Goal: Information Seeking & Learning: Learn about a topic

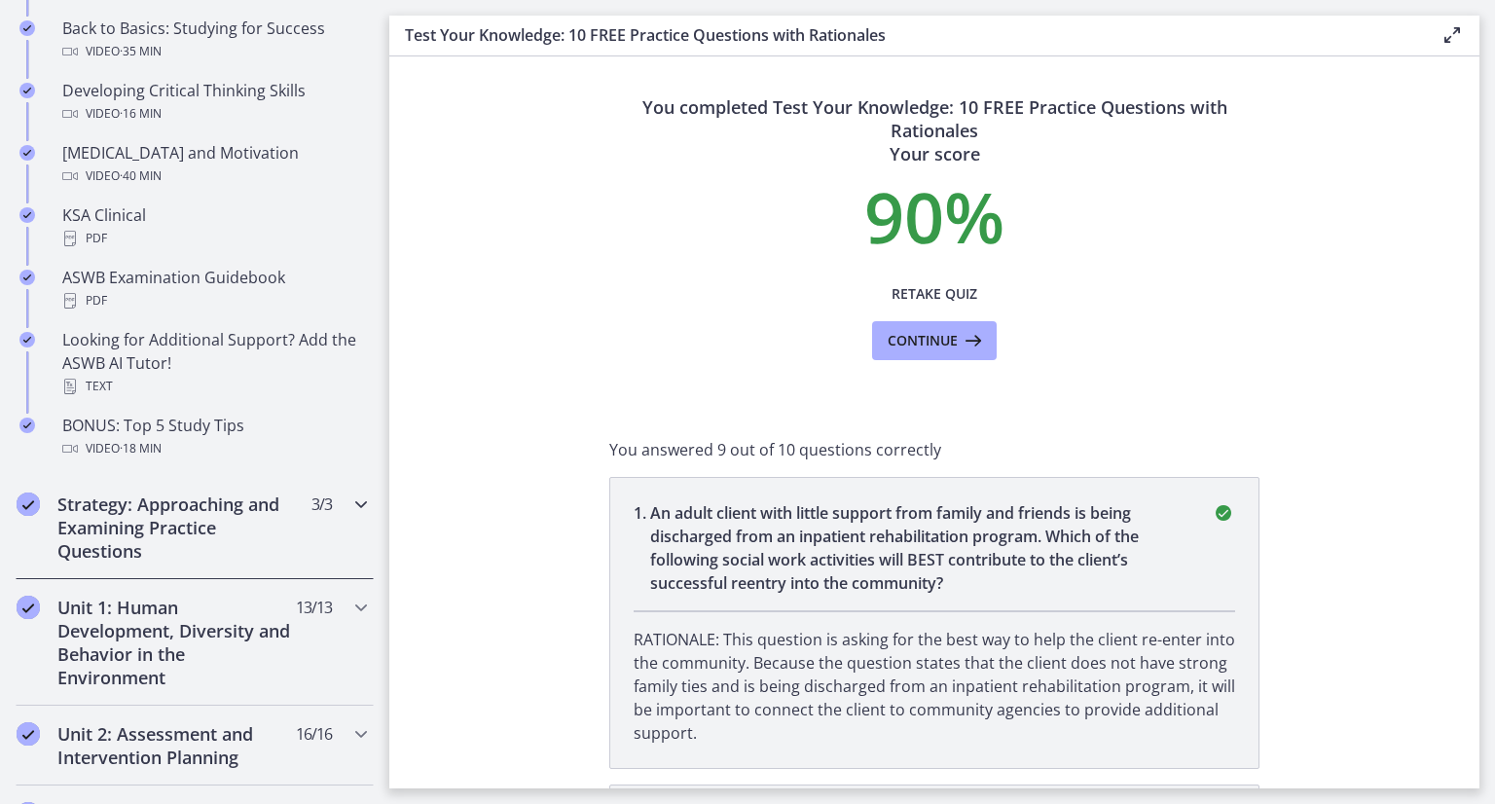
scroll to position [779, 0]
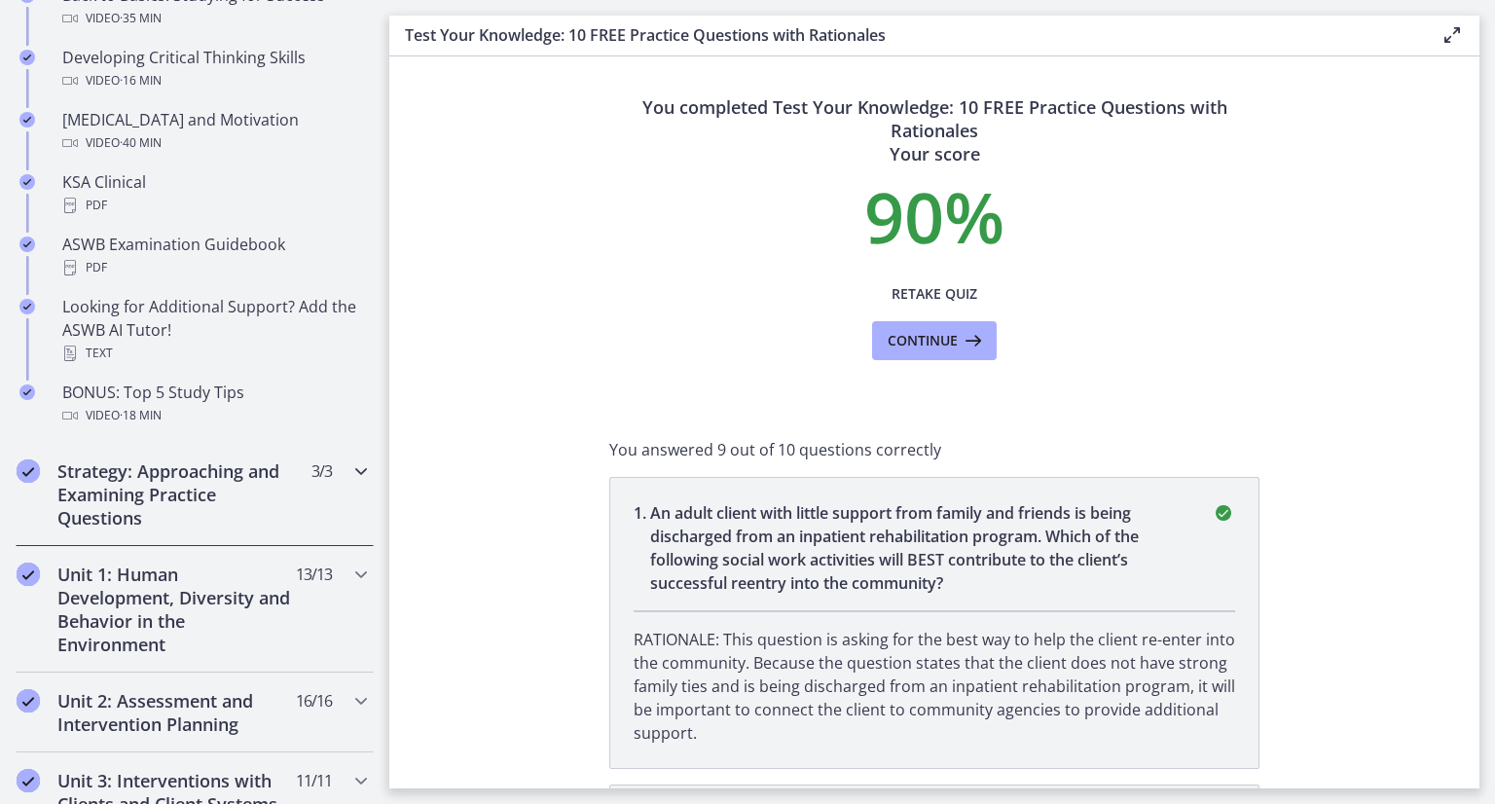
click at [311, 470] on span "3 / 3 Completed" at bounding box center [321, 470] width 20 height 23
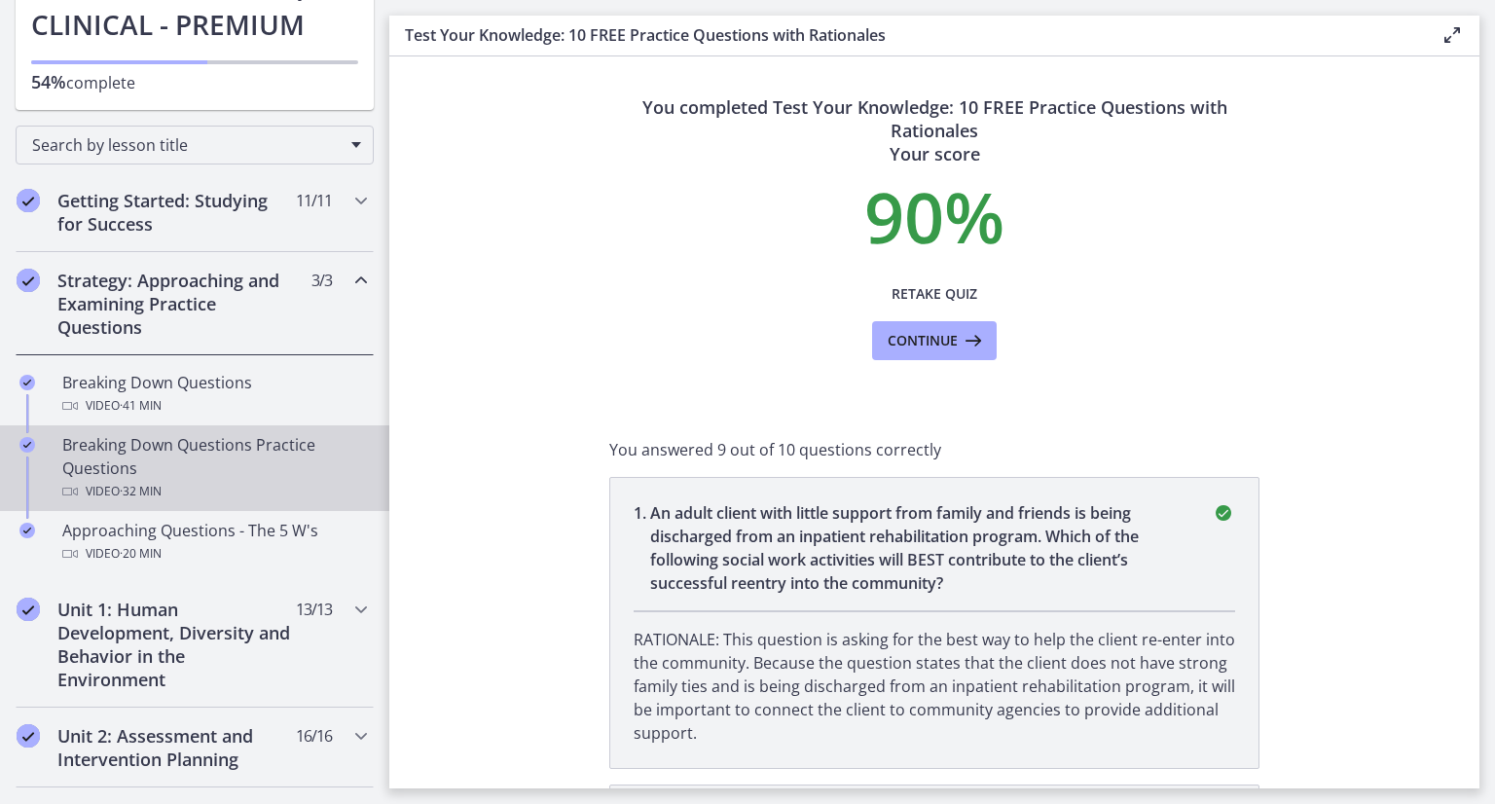
scroll to position [0, 0]
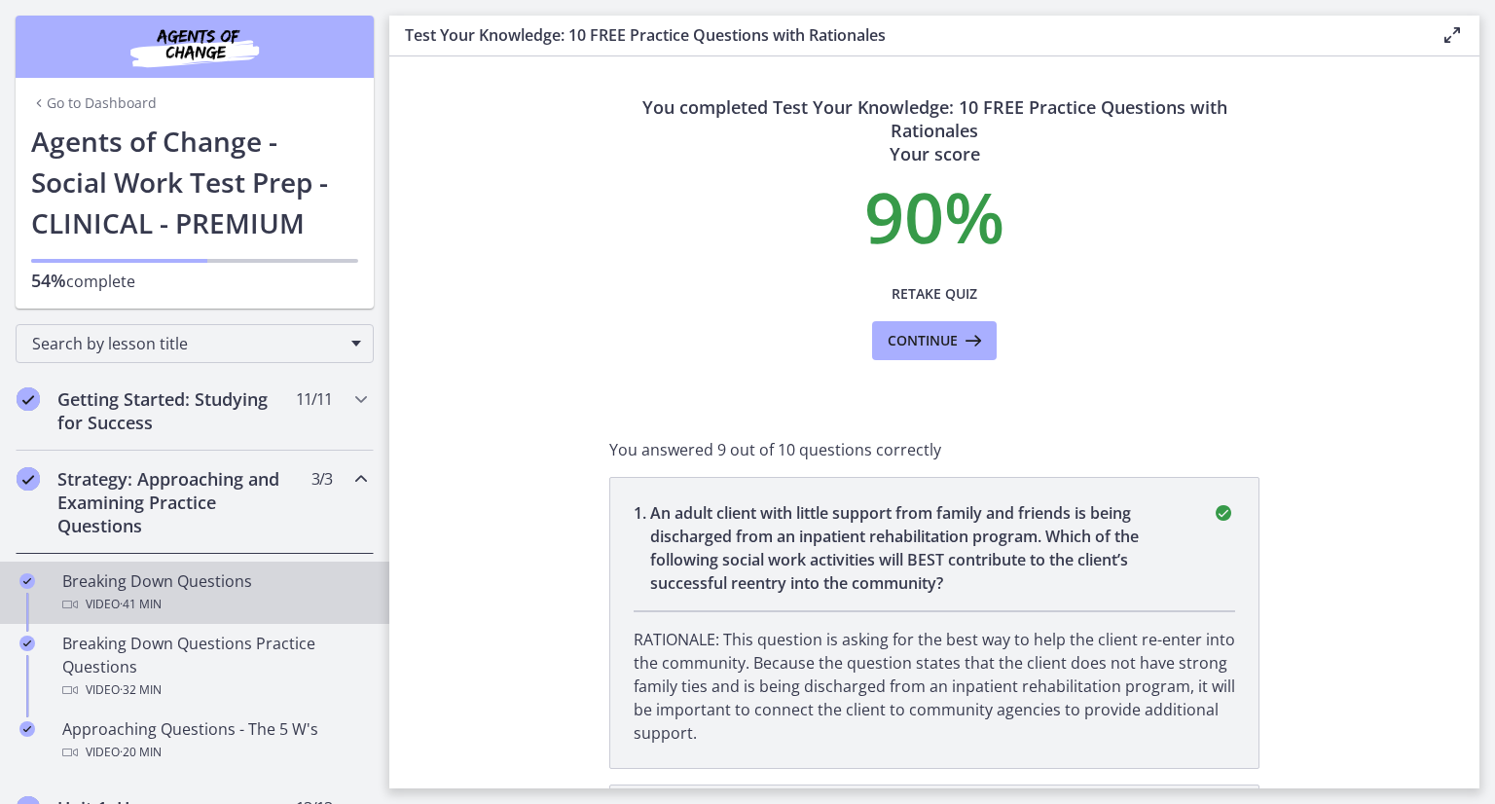
click at [178, 579] on div "Breaking Down Questions Video · 41 min" at bounding box center [214, 592] width 304 height 47
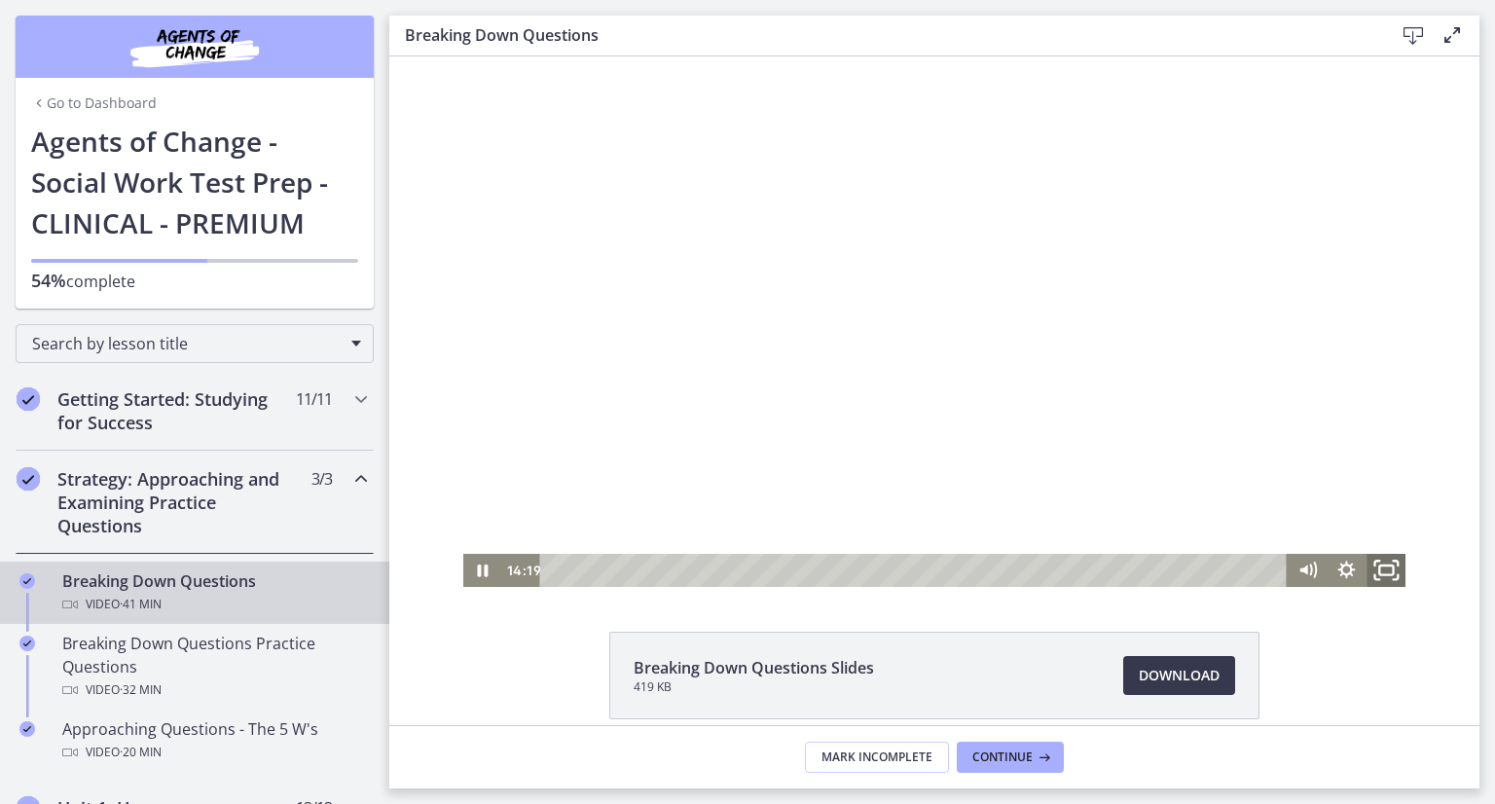
click at [1374, 566] on icon "Fullscreen" at bounding box center [1386, 571] width 47 height 40
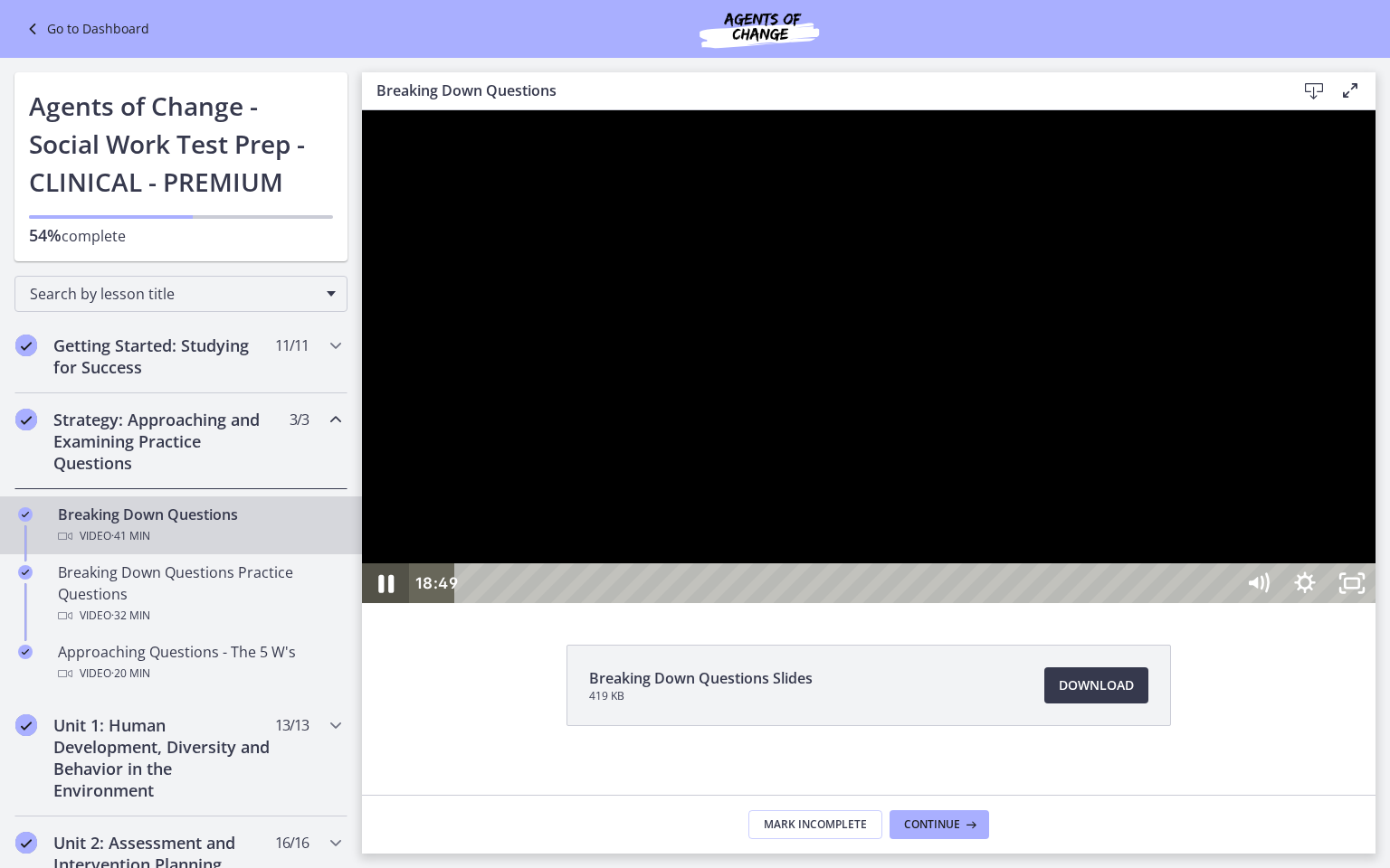
click at [377, 608] on icon "Pause" at bounding box center [385, 584] width 56 height 48
click at [386, 608] on icon "Play Video" at bounding box center [387, 584] width 56 height 48
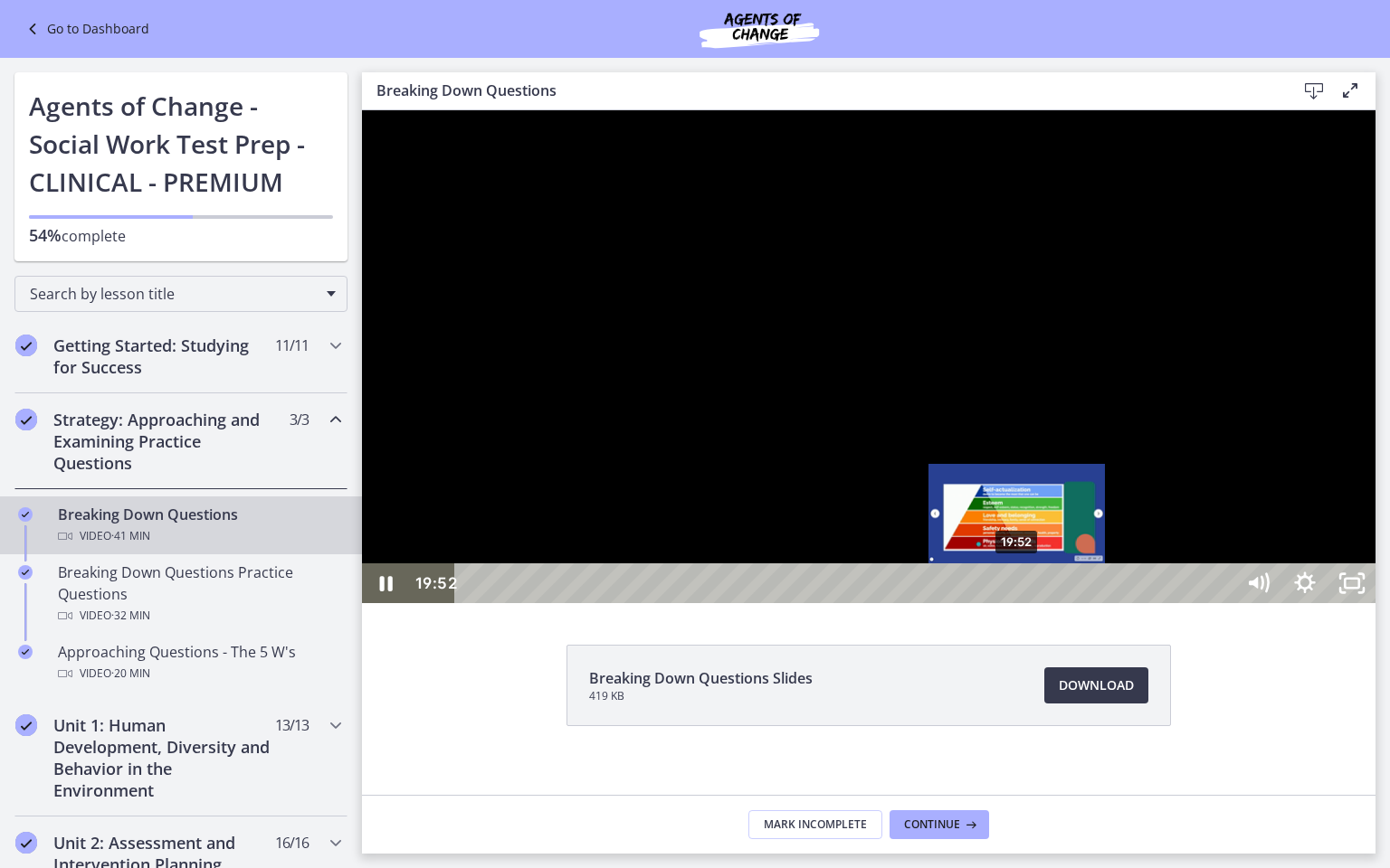
click at [1018, 603] on div "19:52" at bounding box center [847, 583] width 751 height 40
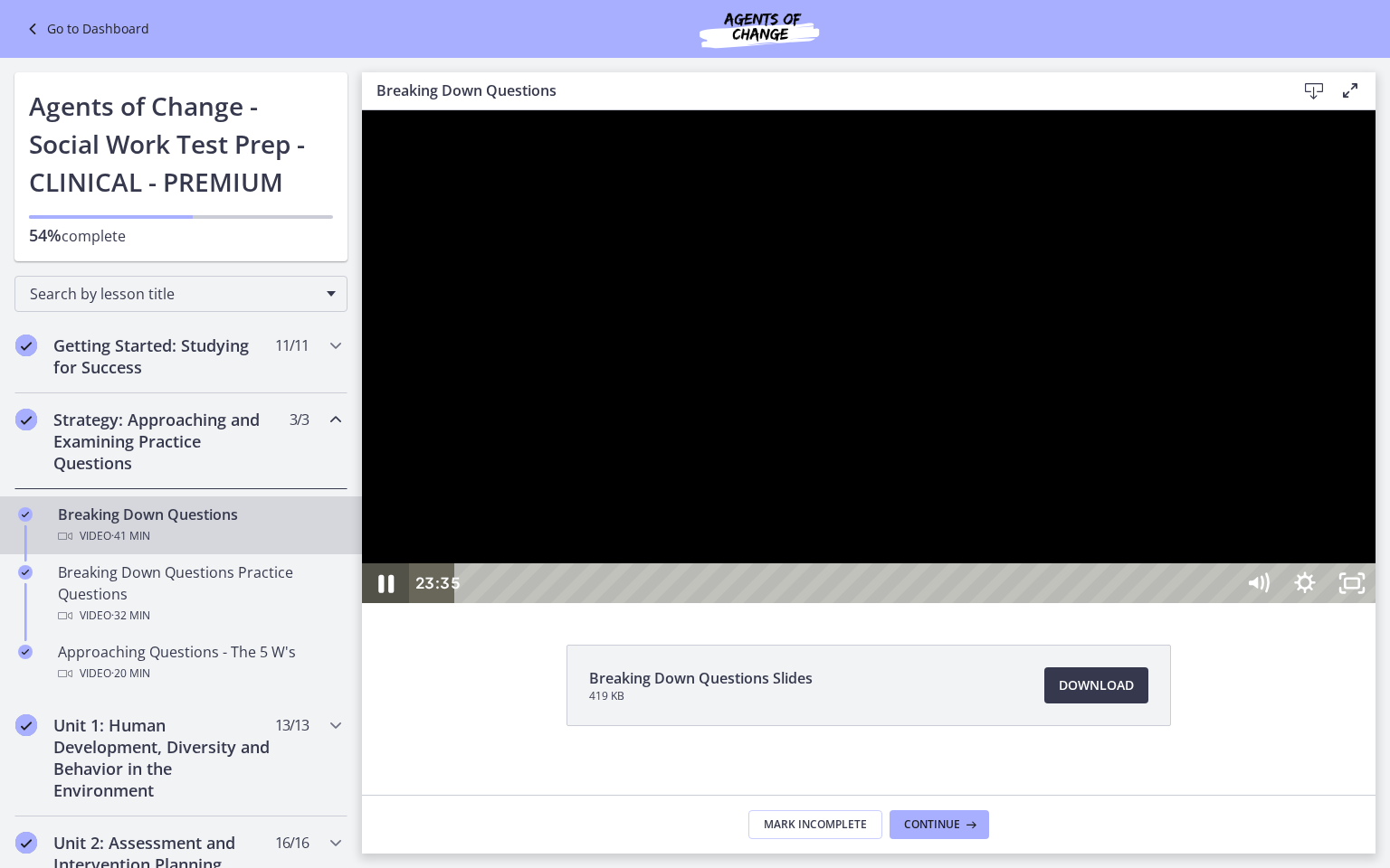
click at [398, 608] on icon "Pause" at bounding box center [385, 584] width 56 height 48
click at [380, 603] on icon "Play Video" at bounding box center [387, 583] width 47 height 40
click at [394, 608] on icon "Pause" at bounding box center [385, 584] width 56 height 48
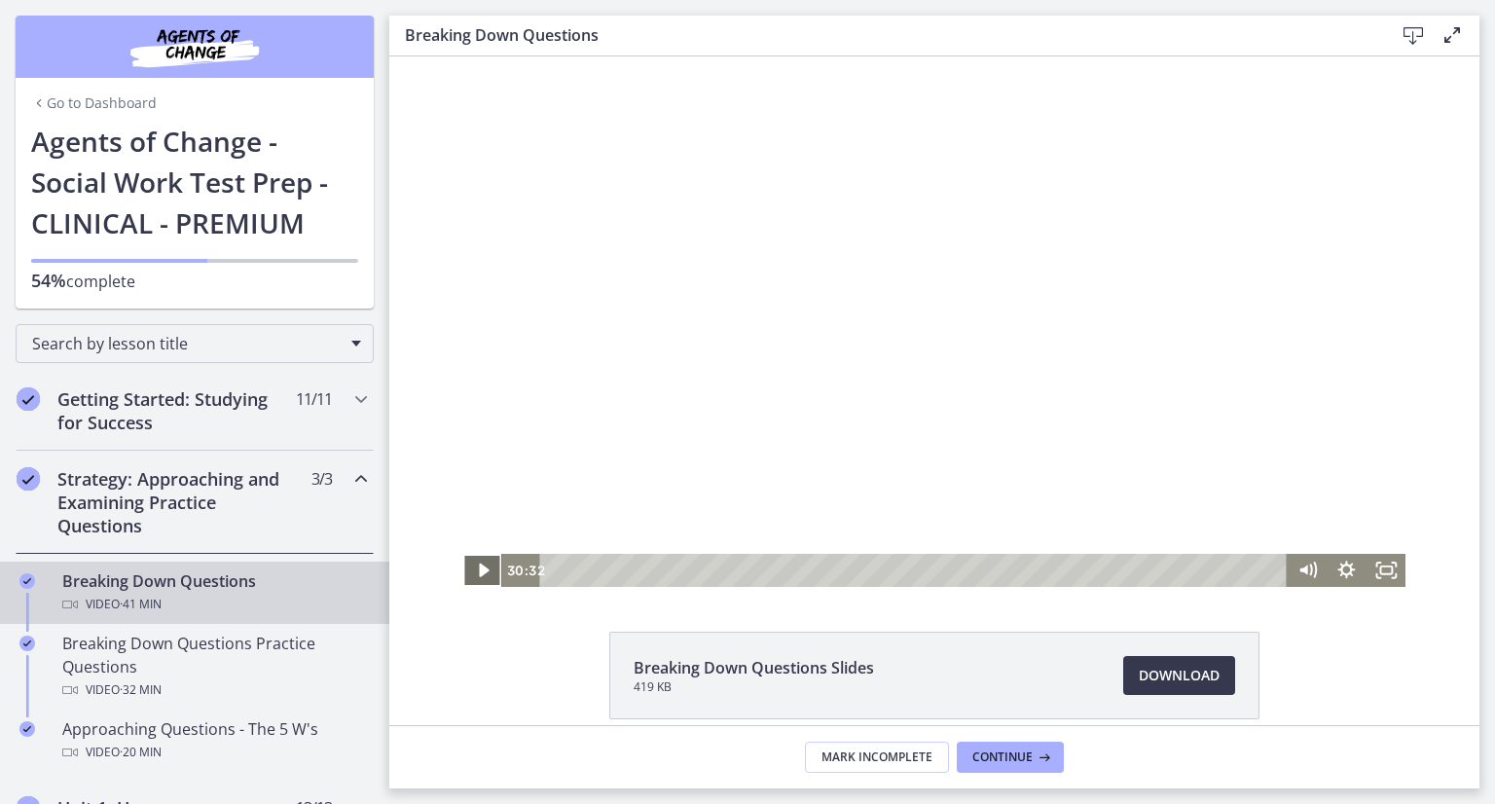
click at [479, 566] on icon "Play Video" at bounding box center [484, 571] width 10 height 14
click at [473, 564] on icon "Pause" at bounding box center [482, 571] width 47 height 40
